Goal: Transaction & Acquisition: Obtain resource

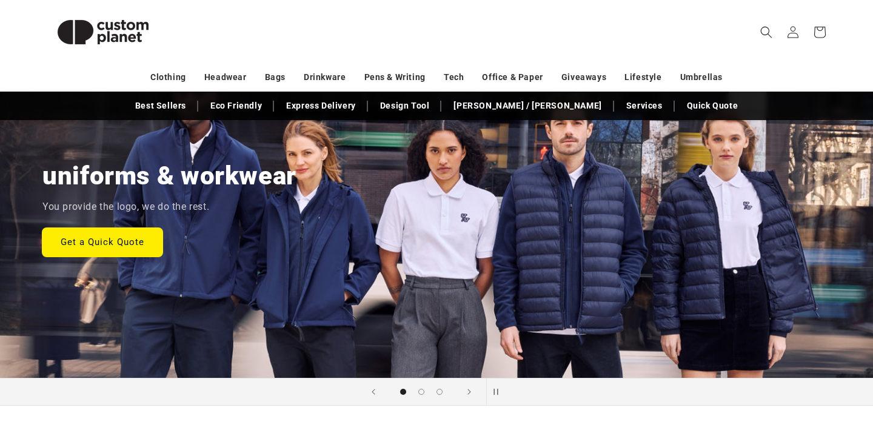
click at [132, 239] on link "Get a Quick Quote" at bounding box center [102, 241] width 120 height 28
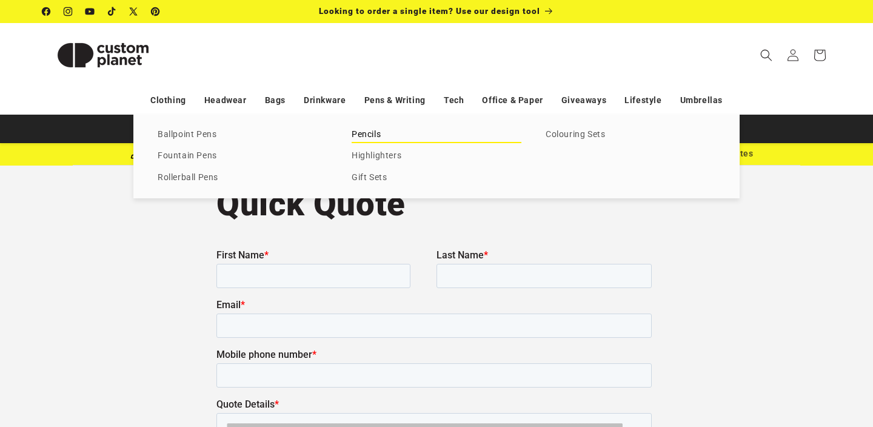
click at [367, 142] on link "Pencils" at bounding box center [436, 135] width 170 height 16
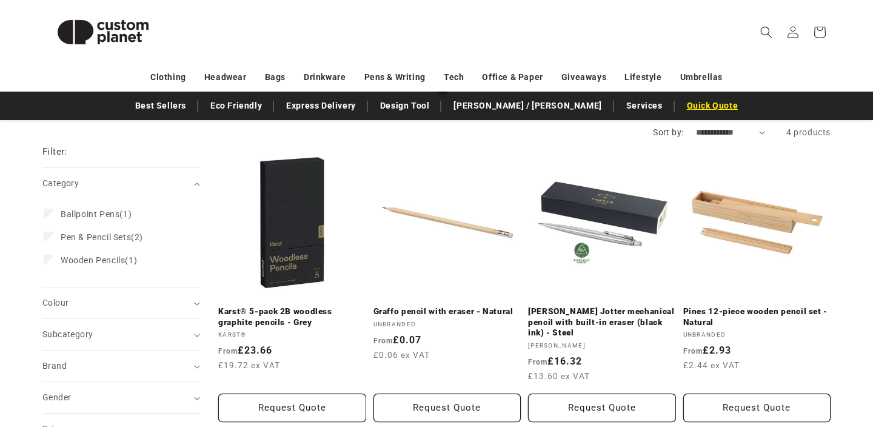
click at [690, 109] on link "Quick Quote" at bounding box center [712, 105] width 64 height 21
